Goal: Check status: Check status

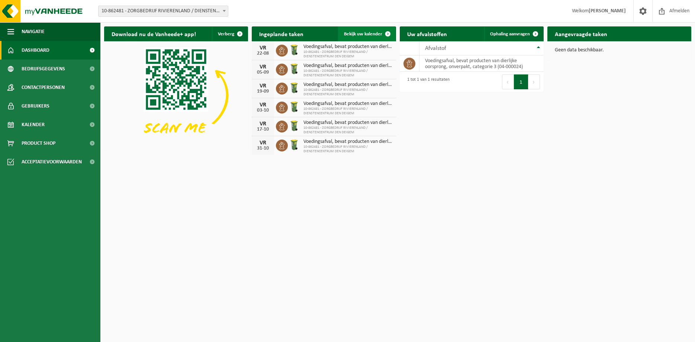
click at [388, 33] on span at bounding box center [388, 33] width 15 height 15
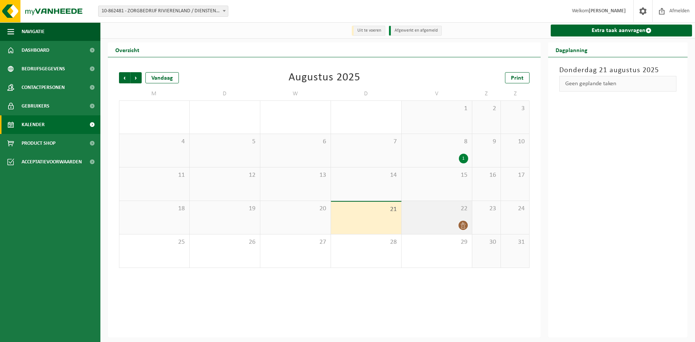
click at [449, 214] on div "22" at bounding box center [437, 217] width 70 height 33
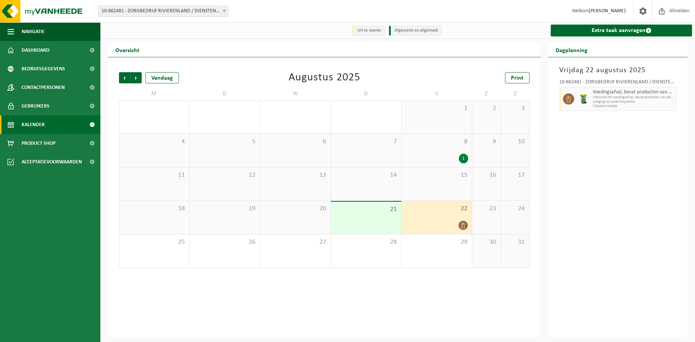
click at [445, 150] on div "8 1" at bounding box center [437, 150] width 70 height 33
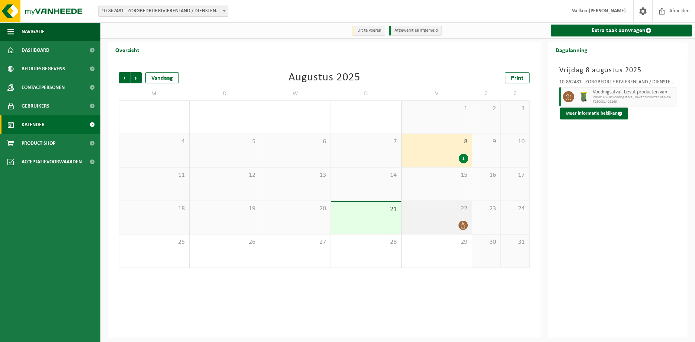
click at [447, 219] on div "22" at bounding box center [437, 217] width 70 height 33
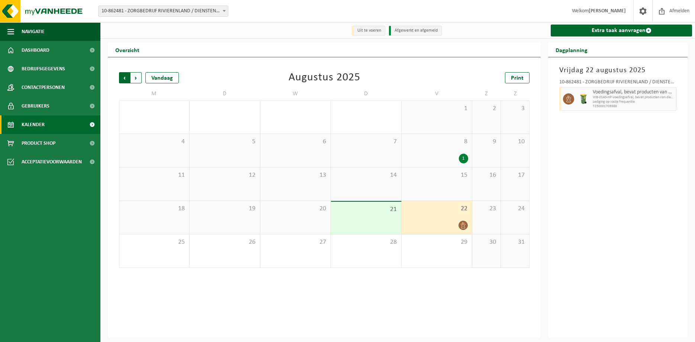
click at [135, 79] on span "Volgende" at bounding box center [136, 77] width 11 height 11
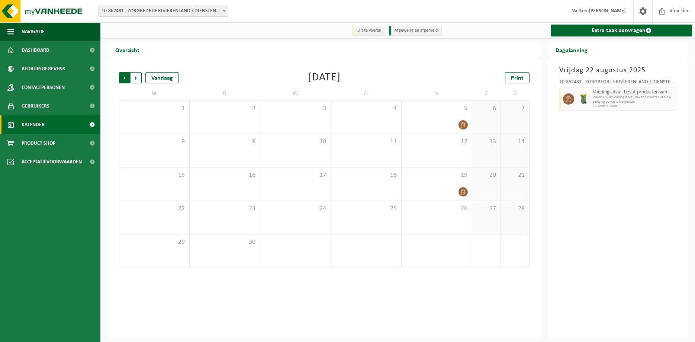
click at [139, 80] on span "Volgende" at bounding box center [136, 77] width 11 height 11
click at [144, 78] on div "Vorige Volgende Vandaag" at bounding box center [156, 77] width 74 height 11
